Goal: Navigation & Orientation: Understand site structure

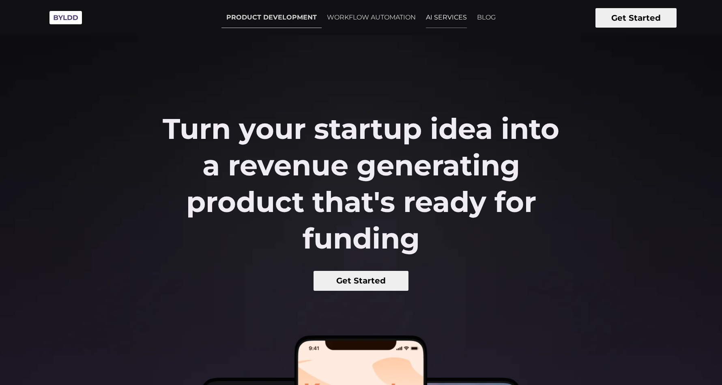
click at [433, 19] on link "AI SERVICES" at bounding box center [446, 17] width 51 height 20
click at [349, 16] on link "WORKFLOW AUTOMATION" at bounding box center [371, 17] width 99 height 20
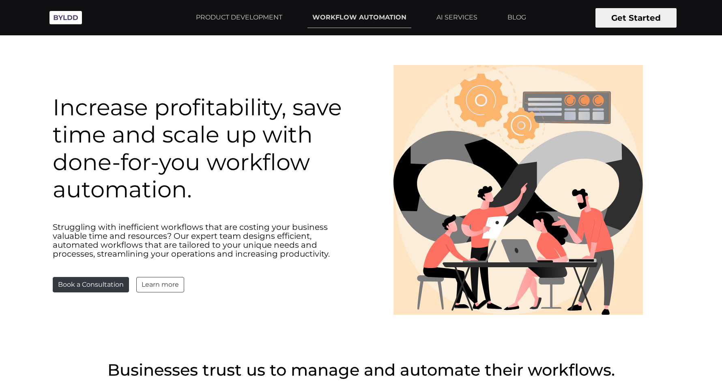
drag, startPoint x: 324, startPoint y: 70, endPoint x: 420, endPoint y: 49, distance: 98.6
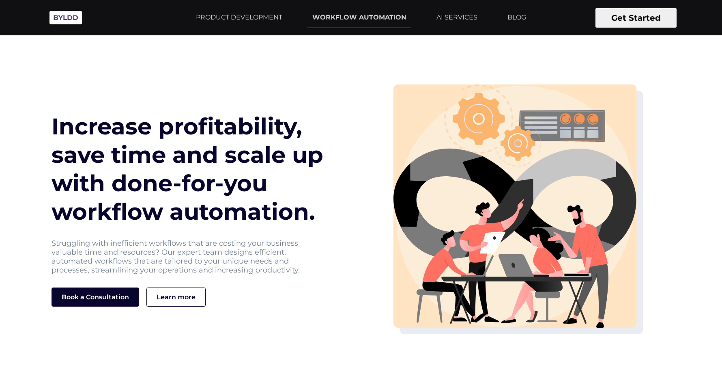
click at [324, 70] on div "Increase profitability, save time and scale up with done-for-you workflow autom…" at bounding box center [361, 188] width 629 height 357
click at [517, 19] on link "BLOG" at bounding box center [517, 17] width 28 height 20
